Goal: Find specific page/section: Find specific page/section

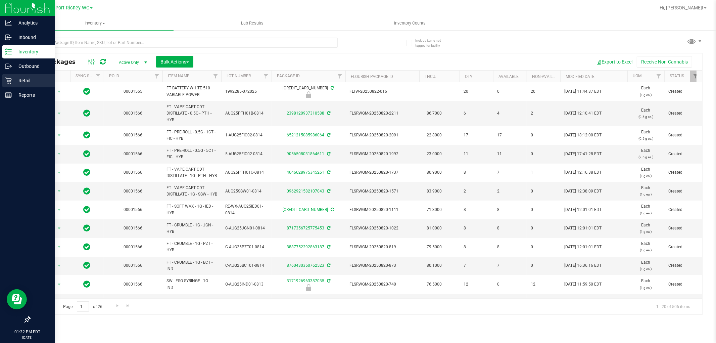
click at [13, 78] on p "Retail" at bounding box center [32, 81] width 40 height 8
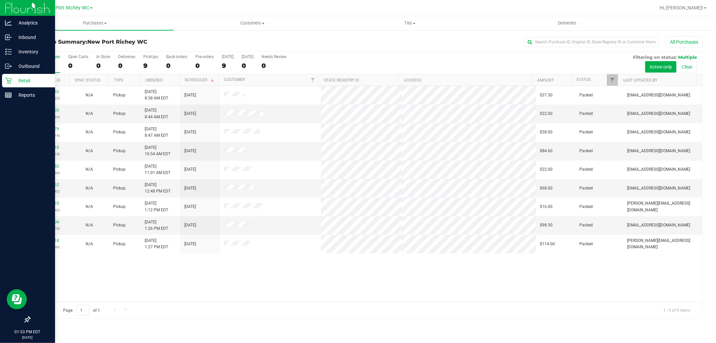
click at [14, 85] on div "Retail" at bounding box center [28, 80] width 53 height 13
click at [16, 82] on p "Retail" at bounding box center [32, 81] width 40 height 8
click at [14, 77] on p "Retail" at bounding box center [32, 81] width 40 height 8
